Goal: Book appointment/travel/reservation

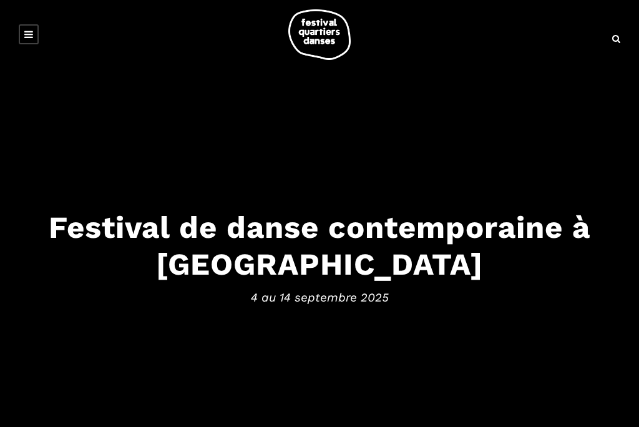
click at [36, 28] on link at bounding box center [29, 34] width 20 height 20
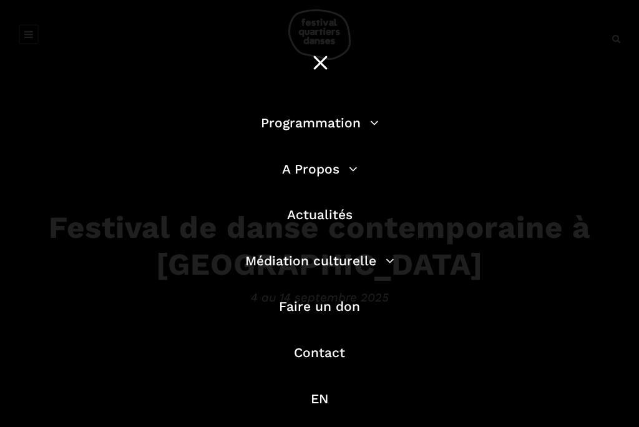
click at [358, 125] on link "Programmation" at bounding box center [320, 123] width 118 height 16
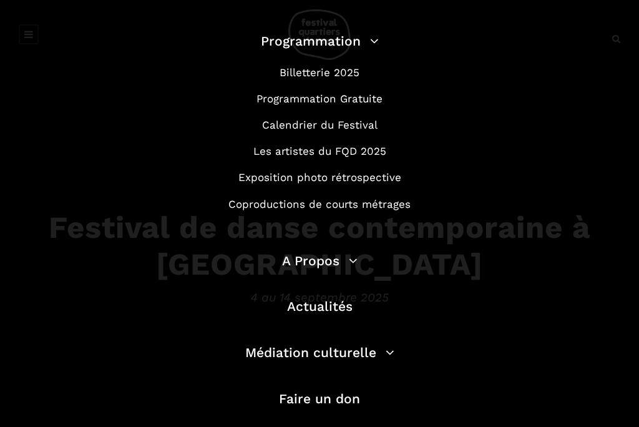
scroll to position [84, 0]
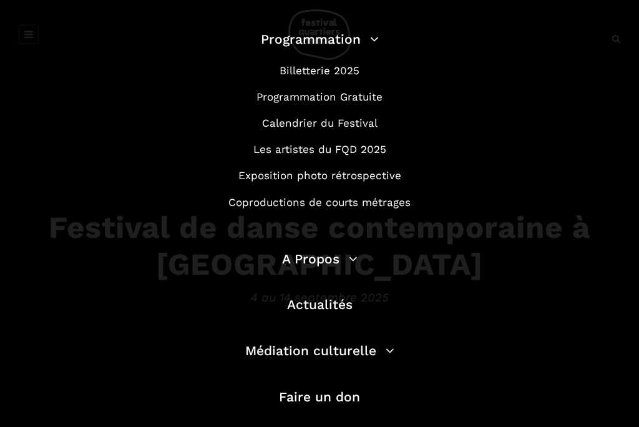
click at [355, 123] on link "Calendrier du Festival" at bounding box center [319, 123] width 115 height 12
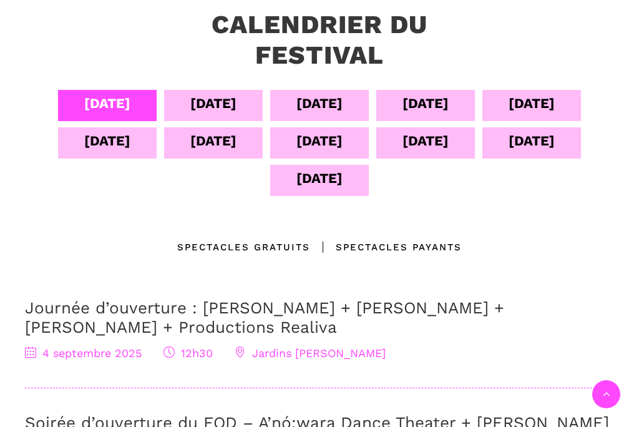
scroll to position [289, 0]
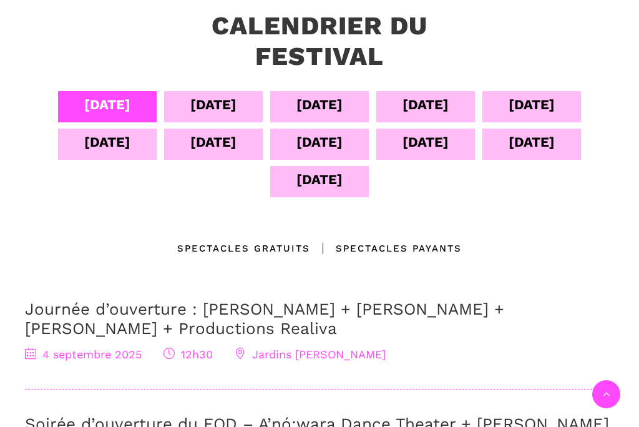
click at [113, 143] on div "09 sept" at bounding box center [107, 142] width 46 height 22
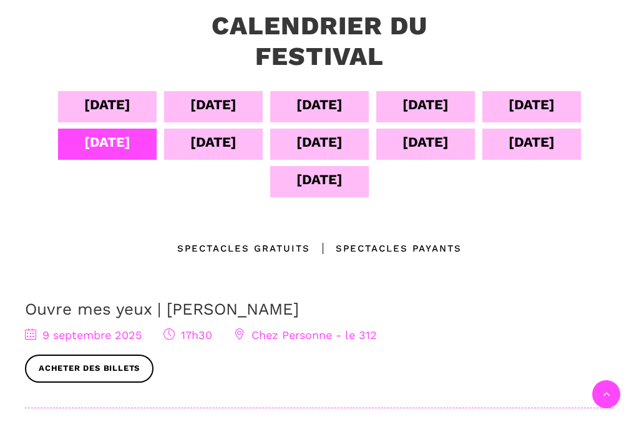
click at [529, 107] on div "08 sept" at bounding box center [531, 105] width 46 height 22
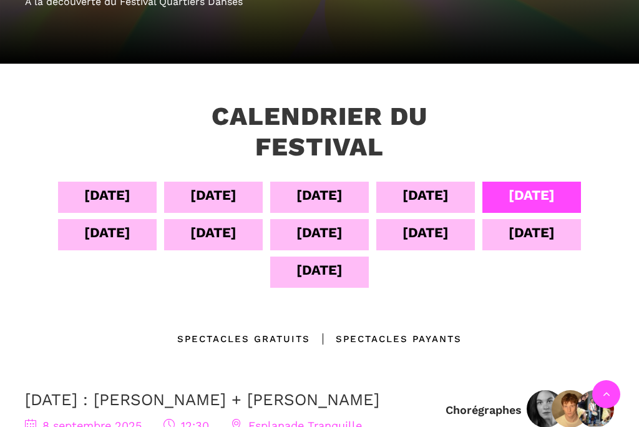
scroll to position [189, 0]
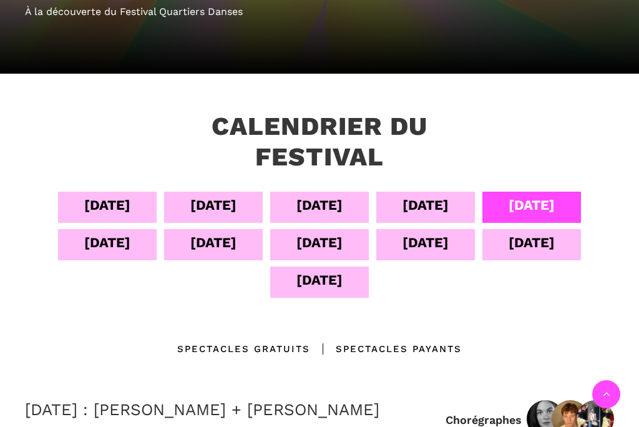
click at [110, 248] on div "09 sept" at bounding box center [107, 242] width 46 height 22
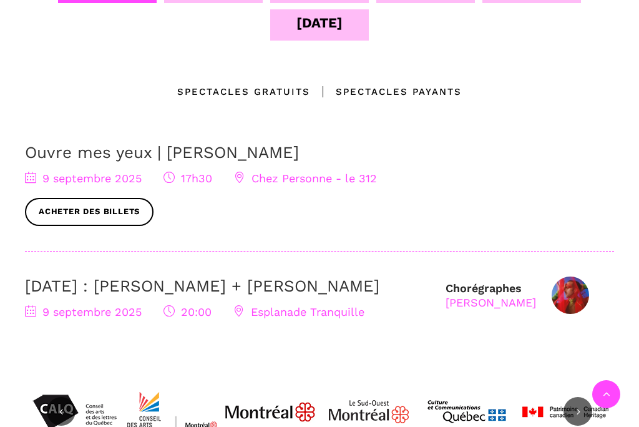
scroll to position [446, 0]
click at [158, 153] on link "Ouvre mes yeux | Charles-Alexis Desgagnés" at bounding box center [162, 151] width 274 height 19
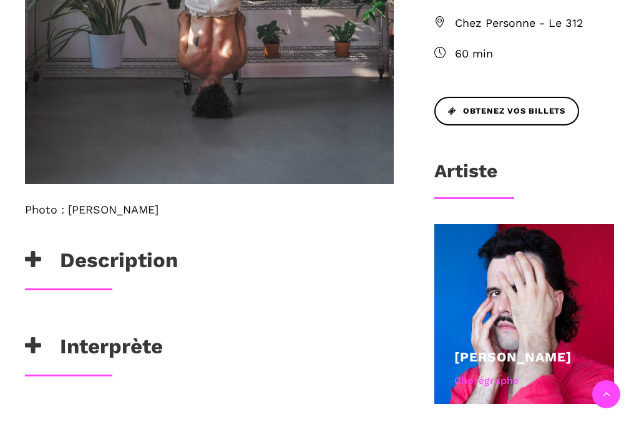
scroll to position [631, 0]
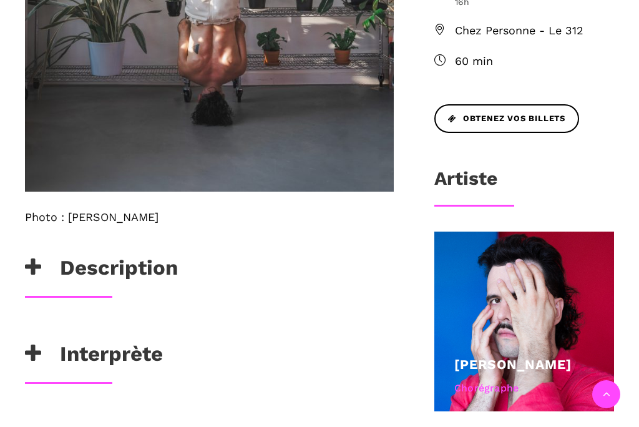
click at [33, 266] on icon at bounding box center [33, 267] width 16 height 21
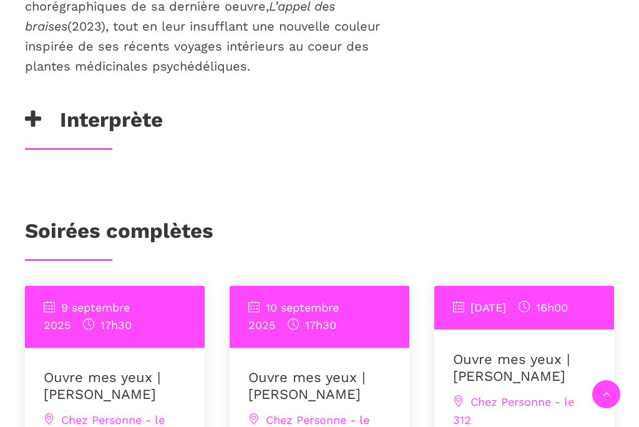
scroll to position [1509, 0]
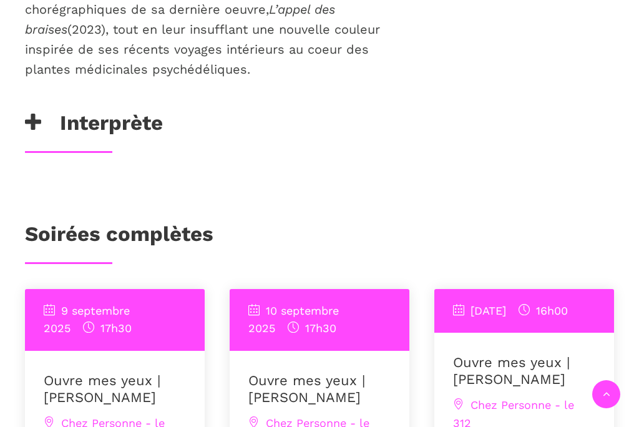
click at [35, 112] on icon at bounding box center [33, 122] width 16 height 21
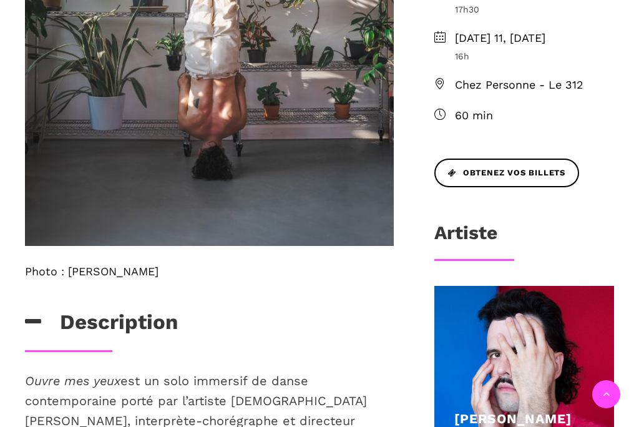
scroll to position [577, 0]
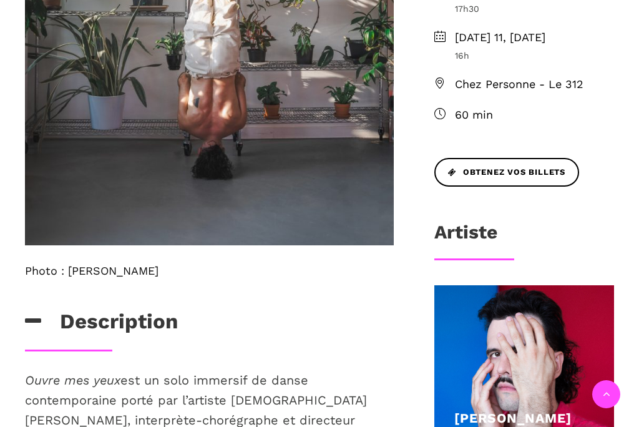
click at [528, 179] on span "Obtenez vos billets" at bounding box center [506, 172] width 117 height 13
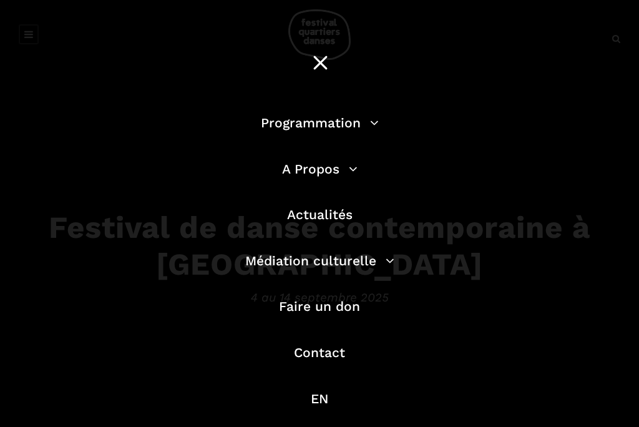
click at [315, 124] on link "Programmation" at bounding box center [320, 123] width 118 height 16
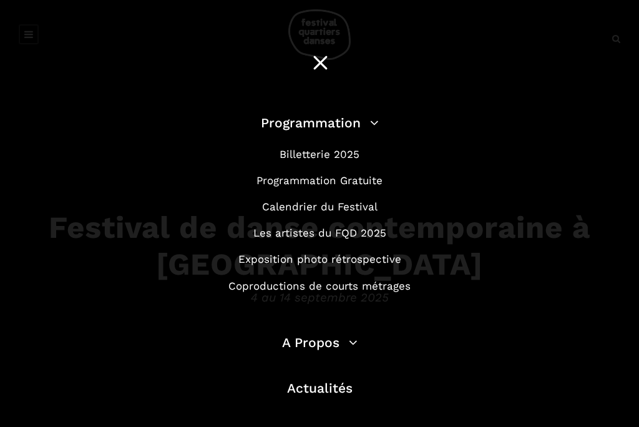
click at [359, 183] on link "Programmation Gratuite" at bounding box center [319, 180] width 126 height 12
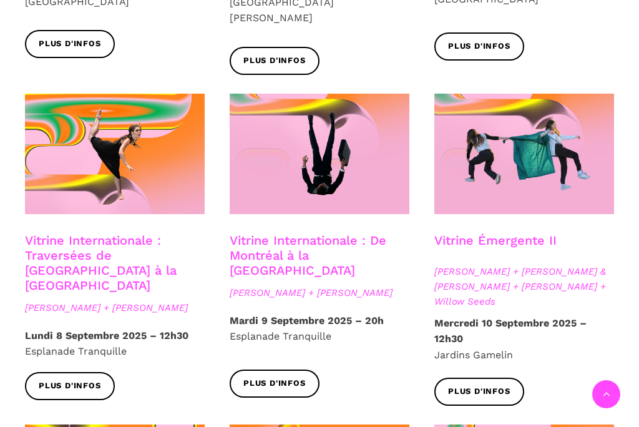
scroll to position [978, 0]
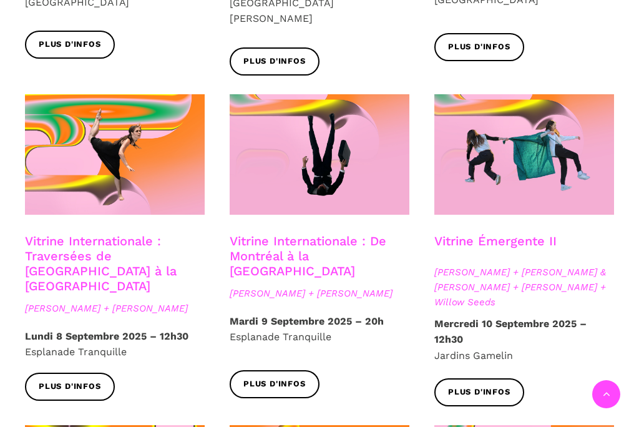
click at [291, 370] on link "Plus d'infos" at bounding box center [274, 384] width 90 height 28
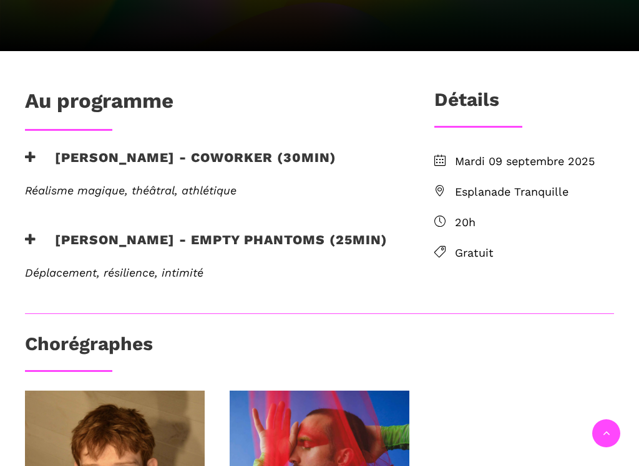
scroll to position [305, 0]
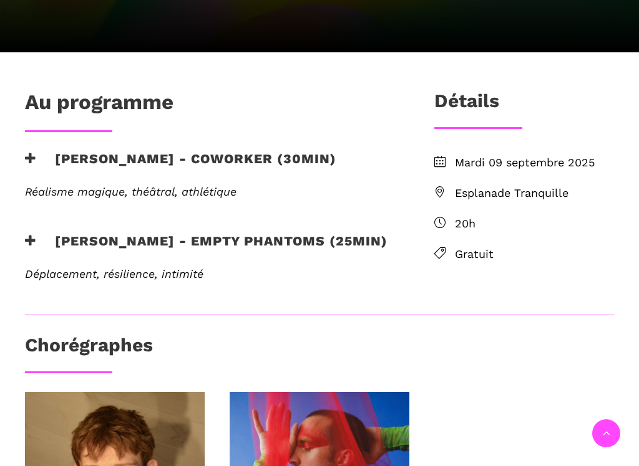
click at [36, 157] on icon at bounding box center [30, 158] width 11 height 13
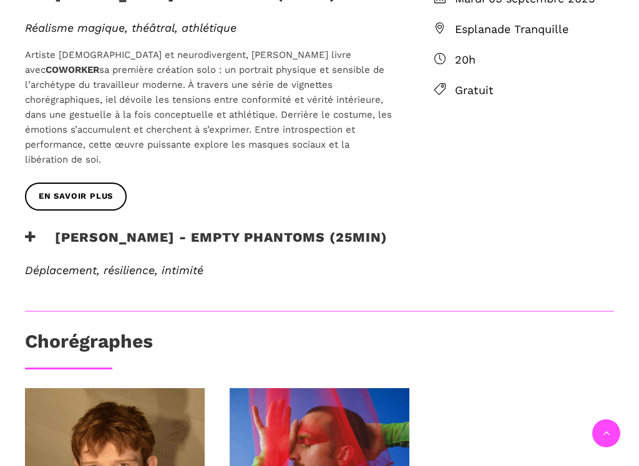
scroll to position [470, 0]
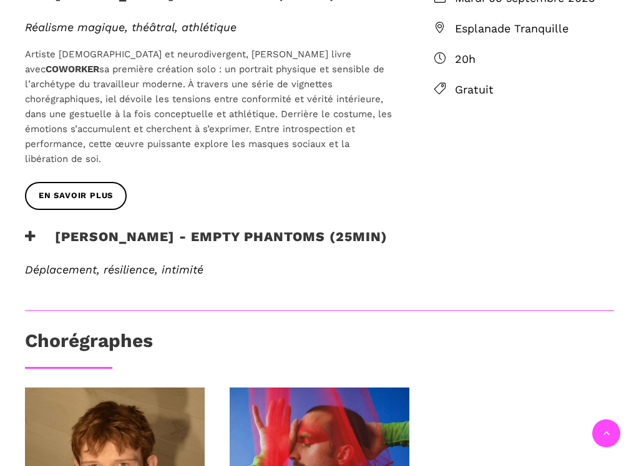
click at [27, 230] on icon at bounding box center [30, 236] width 11 height 13
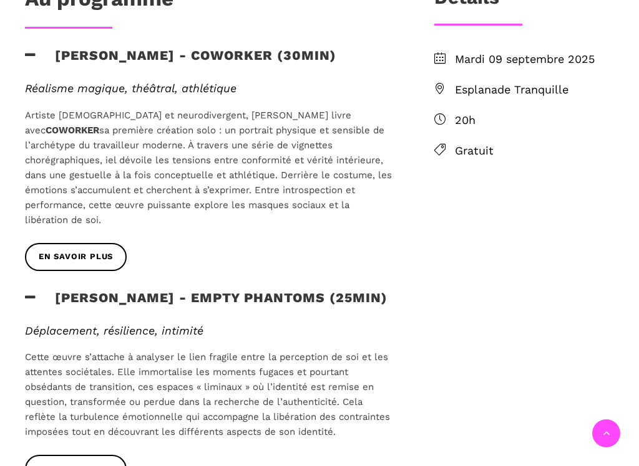
scroll to position [310, 0]
